Goal: Download file/media

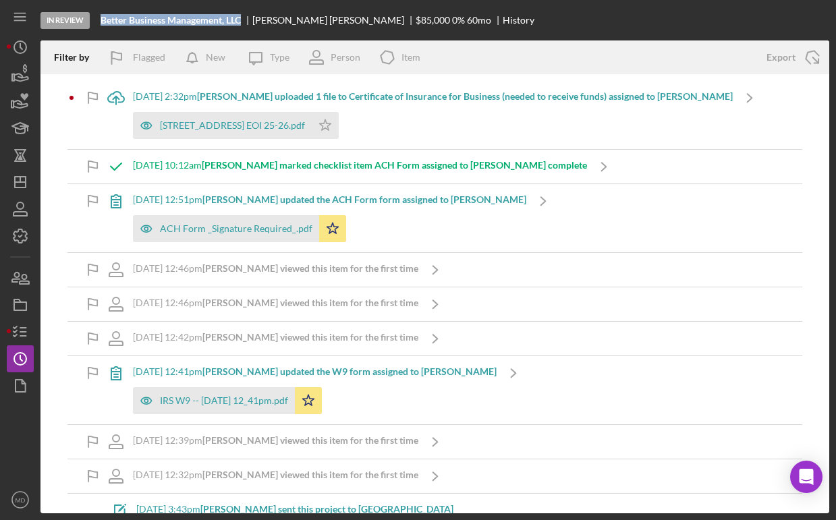
scroll to position [1397, 0]
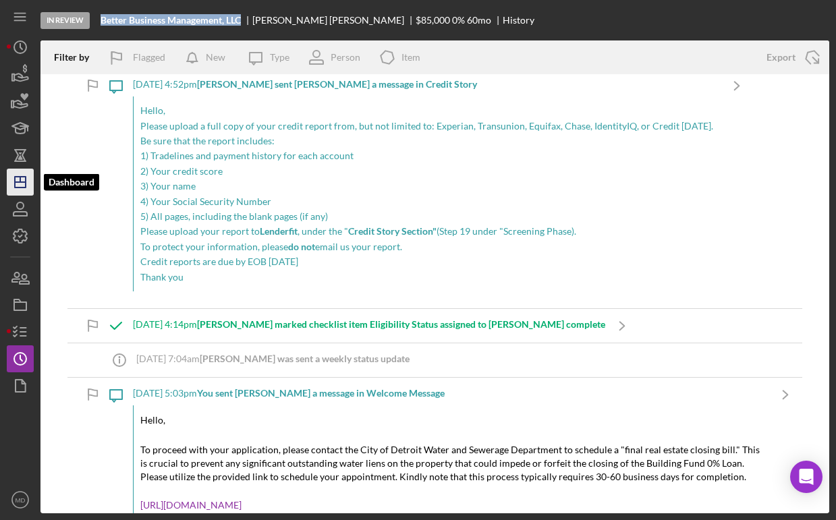
click at [28, 178] on icon "Icon/Dashboard" at bounding box center [20, 182] width 34 height 34
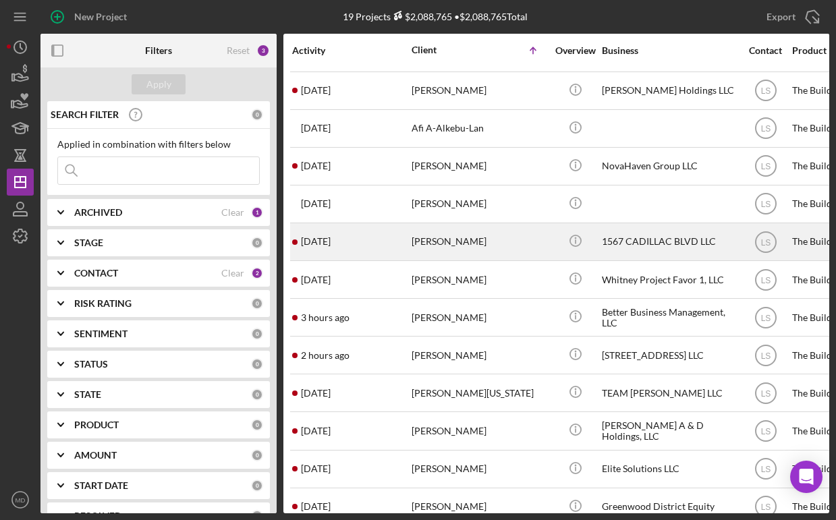
scroll to position [38, 0]
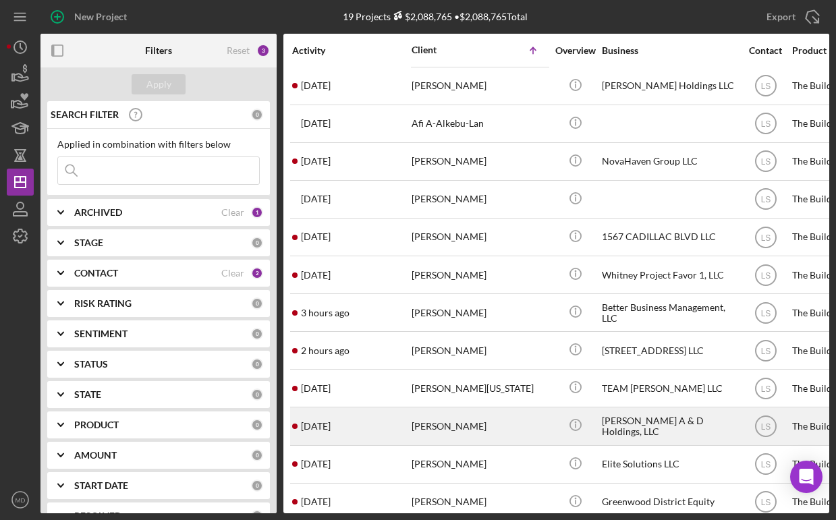
click at [435, 424] on div "[PERSON_NAME]" at bounding box center [479, 426] width 135 height 36
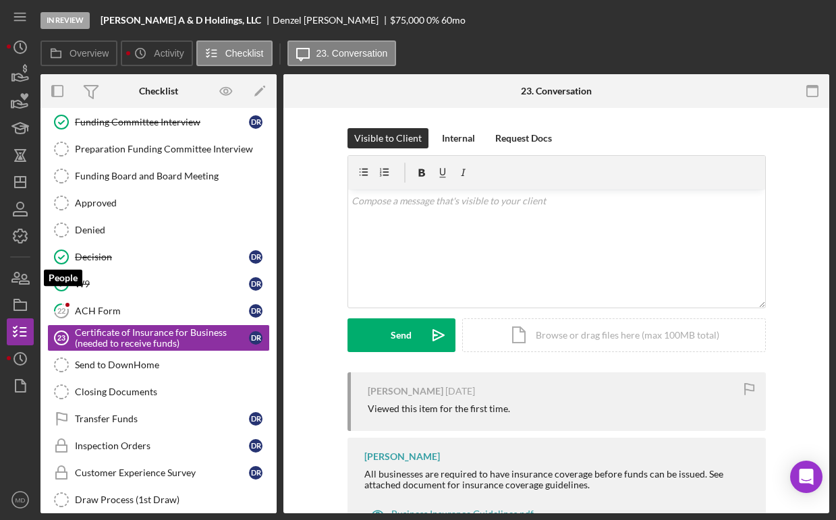
scroll to position [151, 0]
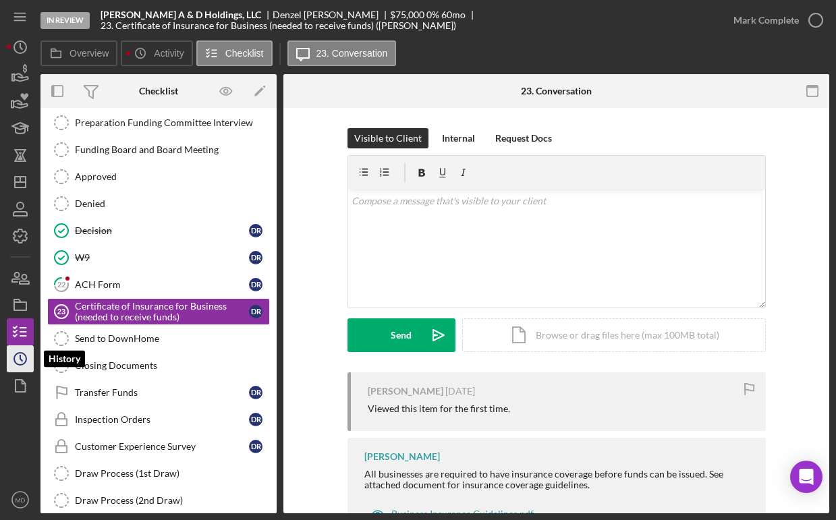
click at [20, 358] on polyline "button" at bounding box center [21, 358] width 2 height 5
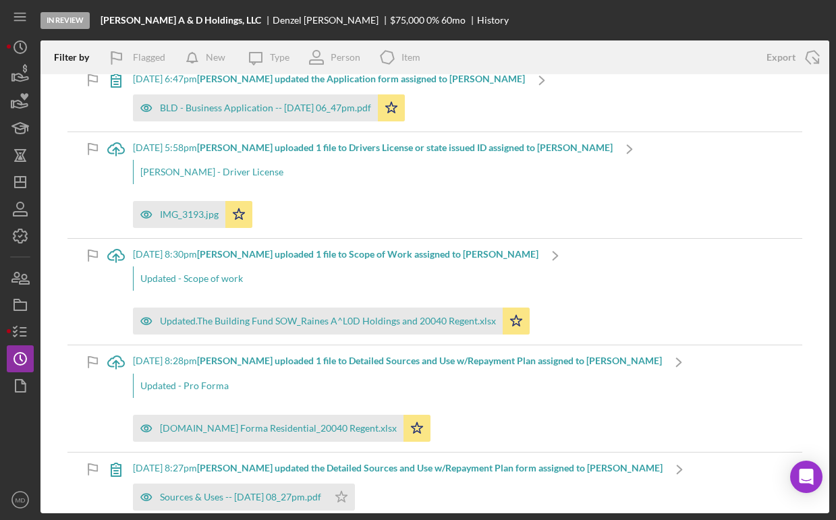
scroll to position [2733, 0]
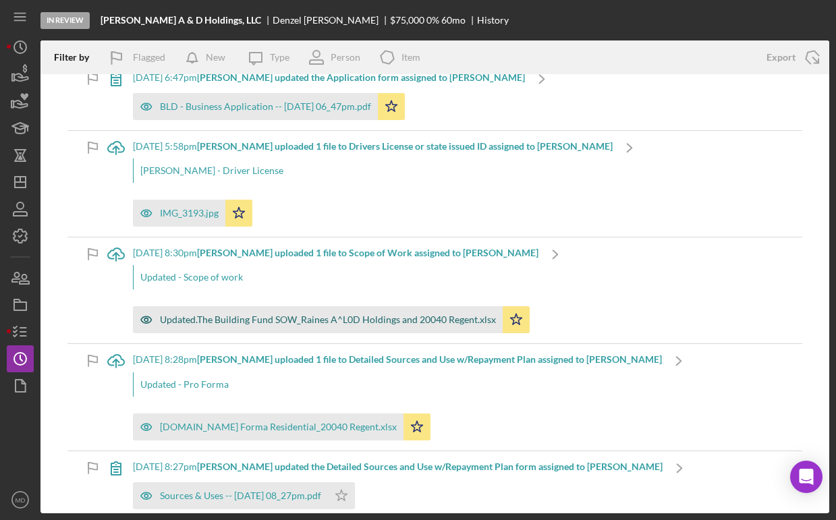
click at [410, 325] on div "Updated.The Building Fund SOW_Raines A^L0D Holdings and 20040 Regent.xlsx" at bounding box center [318, 319] width 370 height 27
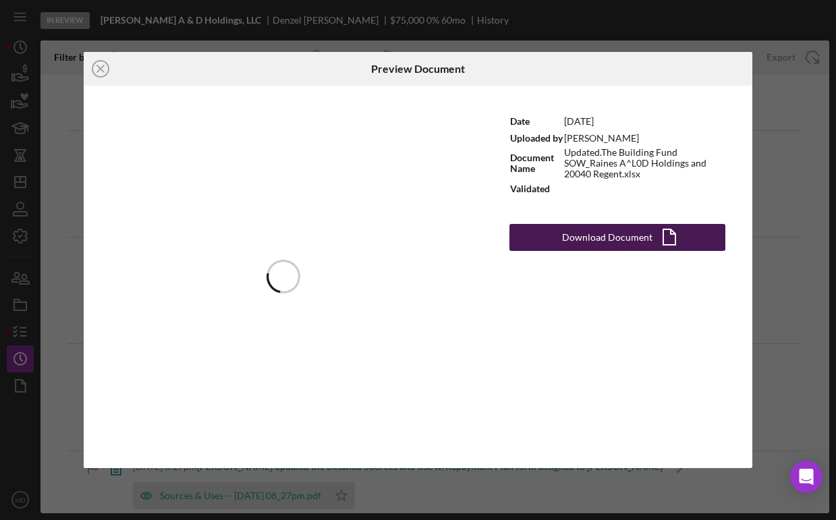
click at [587, 240] on div "Download Document" at bounding box center [607, 237] width 90 height 27
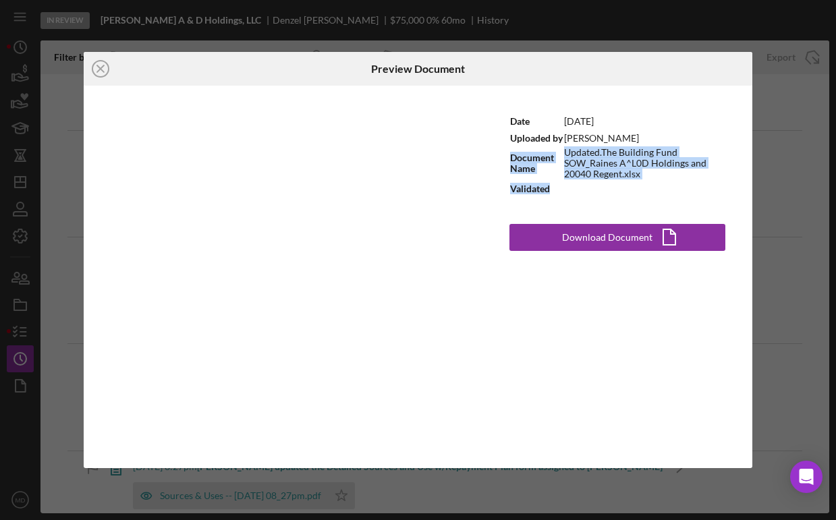
drag, startPoint x: 539, startPoint y: 152, endPoint x: 499, endPoint y: 151, distance: 40.5
click at [499, 151] on div "Date [DATE] Uploaded by [PERSON_NAME] Document Name Updated.The Building Fund S…" at bounding box center [618, 277] width 270 height 383
click at [97, 69] on icon "Icon/Close" at bounding box center [101, 69] width 34 height 34
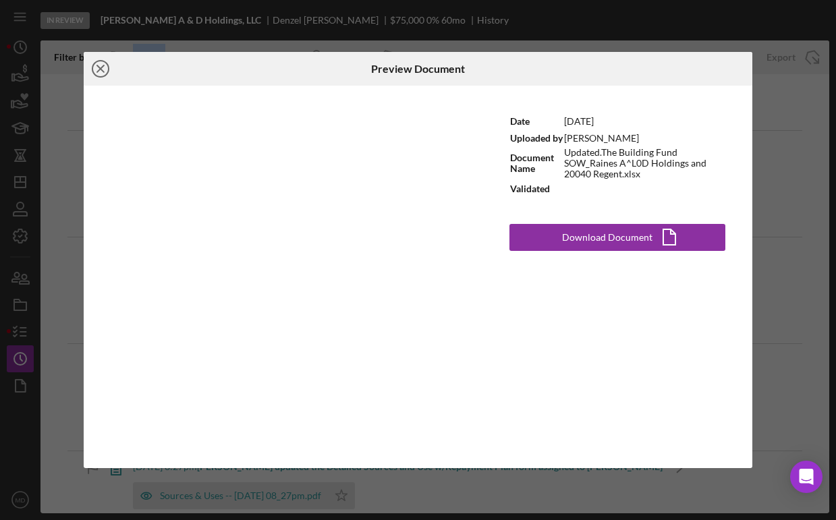
click at [97, 69] on div "Filter by Flagged New Icon/Message Type Person Icon/Product Item" at bounding box center [396, 57] width 713 height 34
